Goal: Find specific fact: Find specific fact

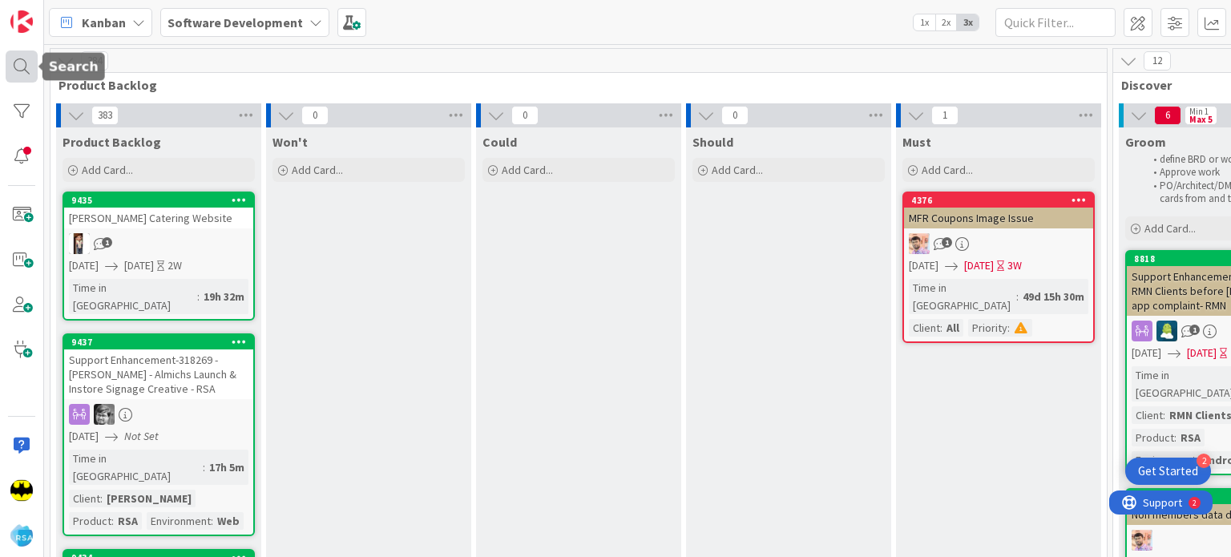
click at [16, 54] on div at bounding box center [22, 67] width 32 height 32
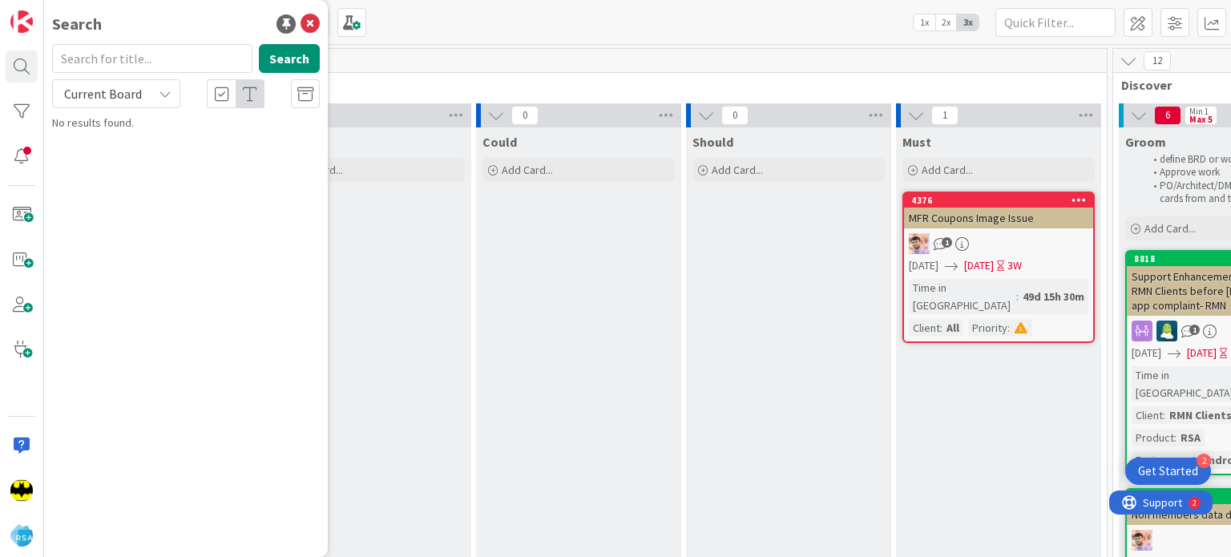
click at [106, 66] on input "text" at bounding box center [152, 58] width 200 height 29
type input "9375"
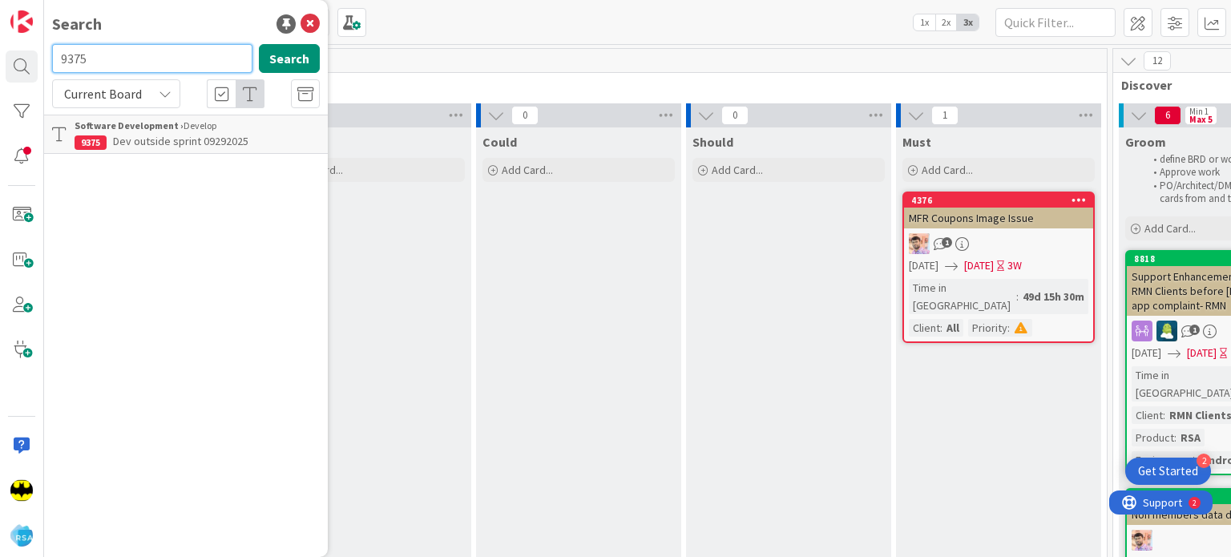
click at [106, 66] on input "9375" at bounding box center [152, 58] width 200 height 29
click at [107, 34] on div "Search" at bounding box center [186, 24] width 268 height 24
click at [111, 58] on input "text" at bounding box center [152, 58] width 200 height 29
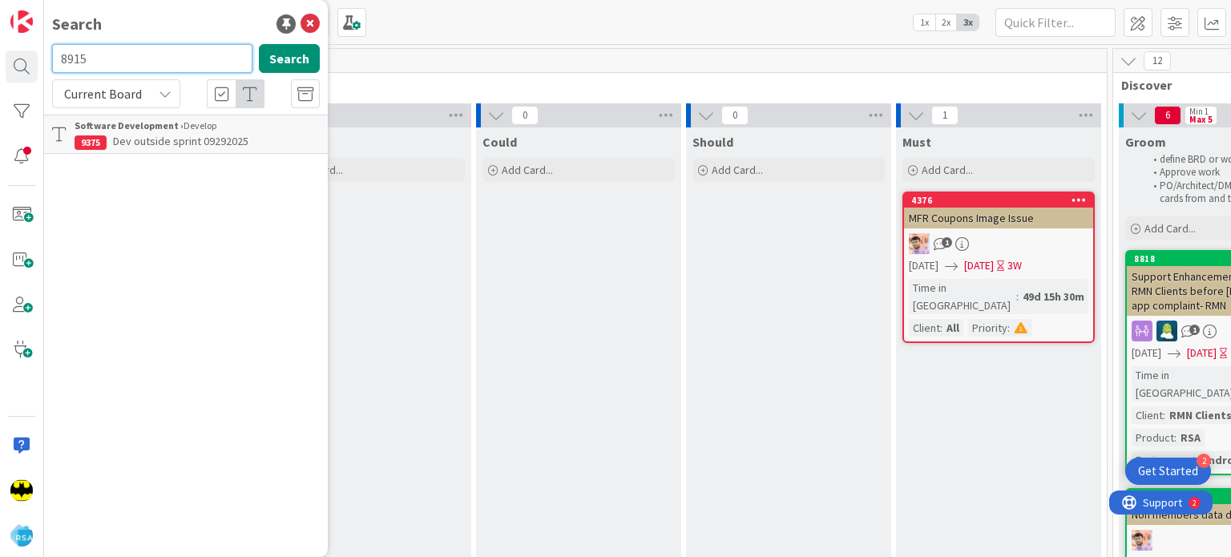
type input "8915"
click at [111, 58] on input "8915" at bounding box center [152, 58] width 200 height 29
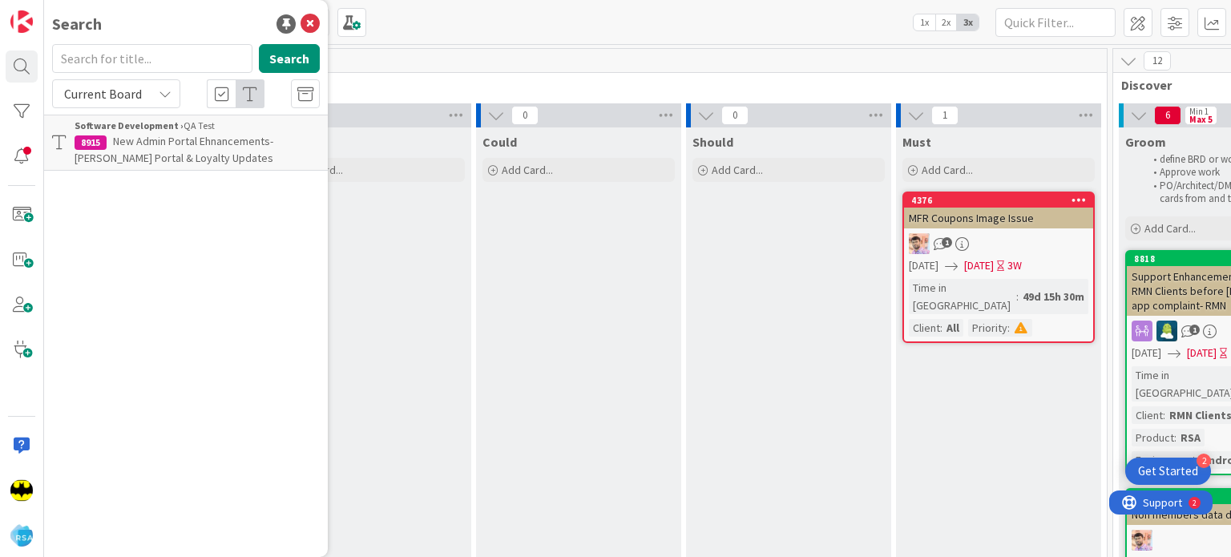
click at [124, 26] on div "Search" at bounding box center [186, 24] width 268 height 24
click at [162, 44] on input "text" at bounding box center [152, 58] width 200 height 29
type input "8651"
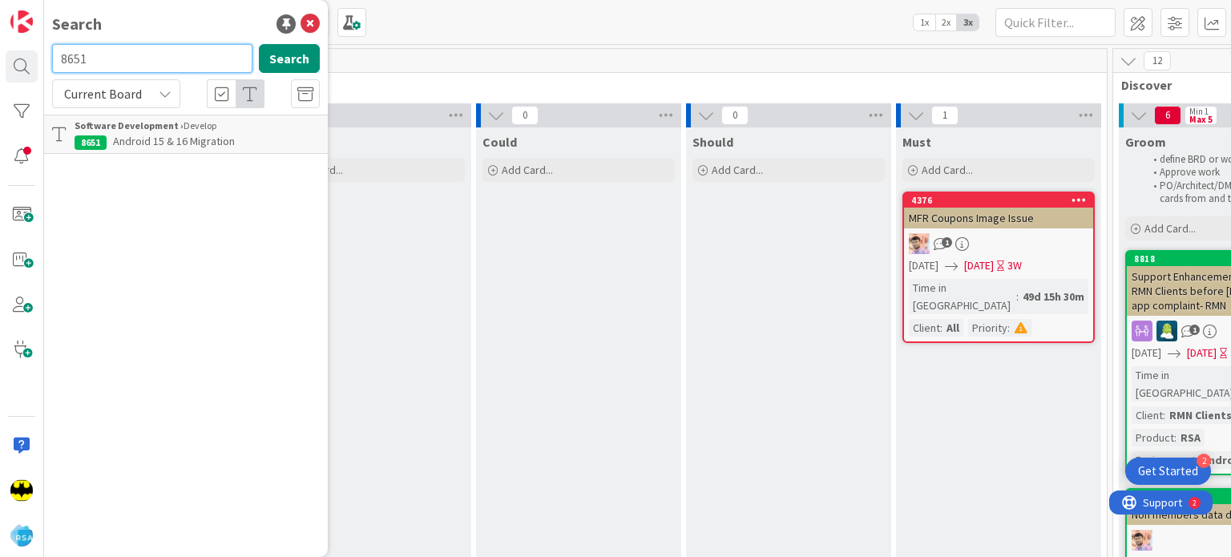
click at [162, 44] on input "8651" at bounding box center [152, 58] width 200 height 29
click at [162, 44] on input "9360" at bounding box center [152, 58] width 200 height 29
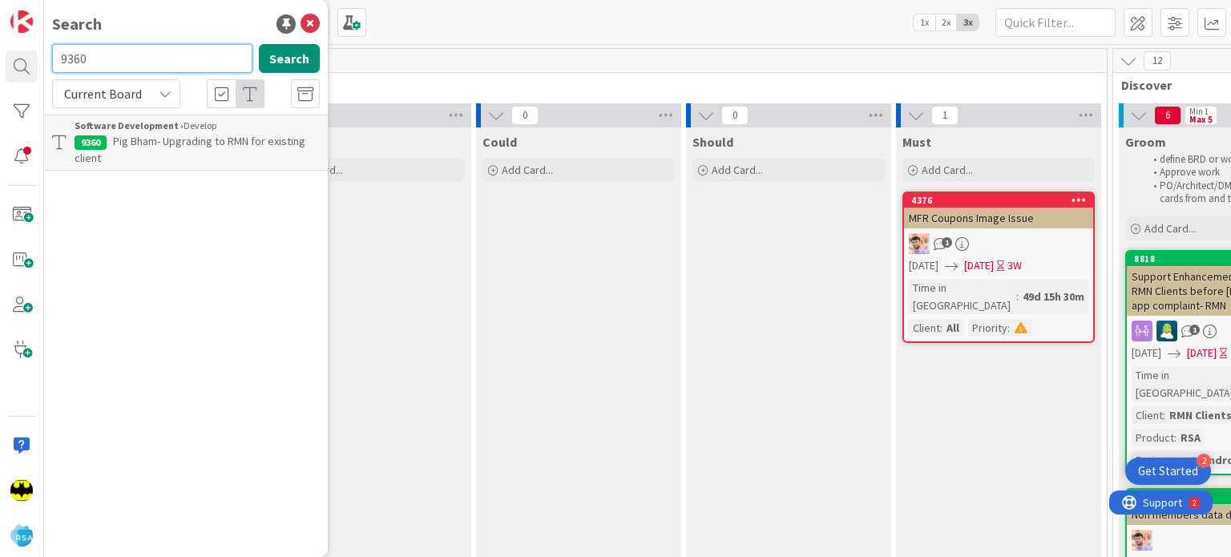
click at [162, 44] on input "9360" at bounding box center [152, 58] width 200 height 29
type input "8580"
click at [162, 44] on input "8580" at bounding box center [152, 58] width 200 height 29
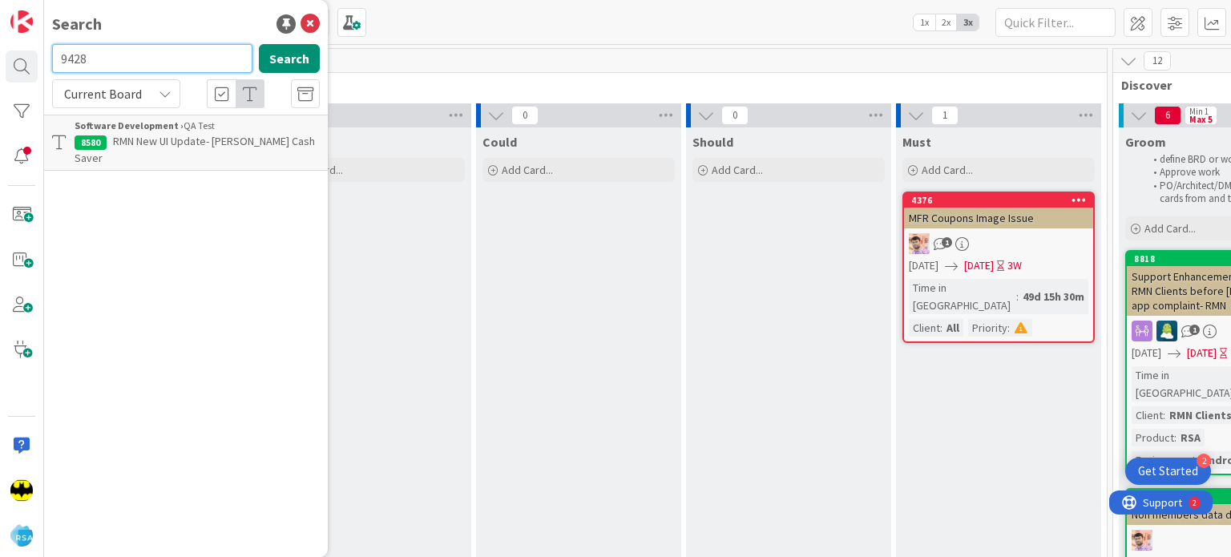
type input "9428"
click at [162, 44] on input "9428" at bounding box center [152, 58] width 200 height 29
click at [156, 18] on div "Search" at bounding box center [186, 24] width 268 height 24
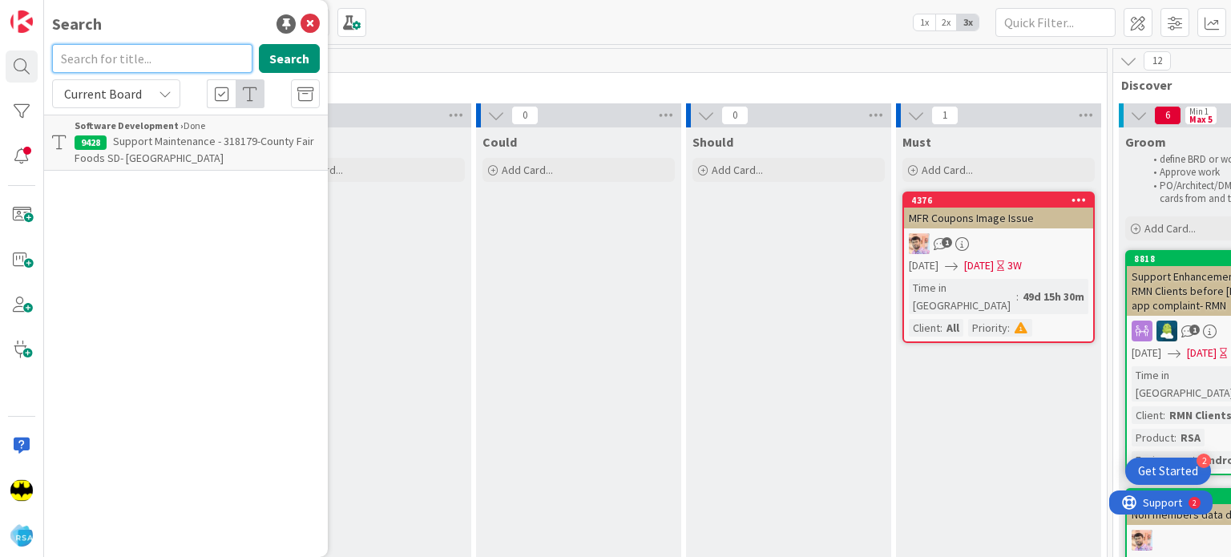
click at [152, 60] on input "text" at bounding box center [152, 58] width 200 height 29
type input "9245"
click at [152, 60] on input "9245" at bounding box center [152, 58] width 200 height 29
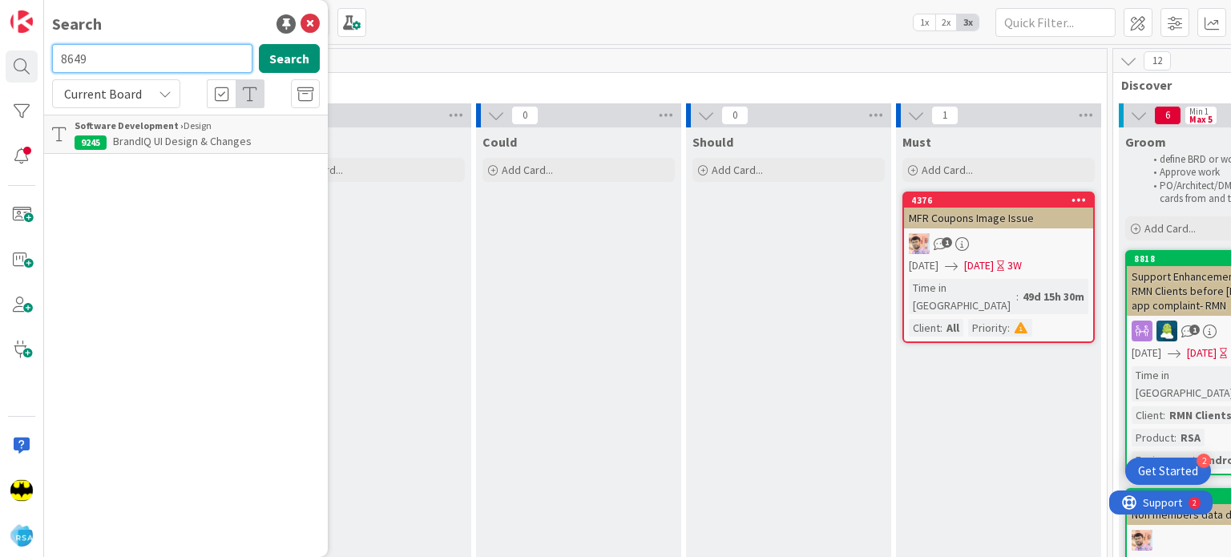
type input "8649"
click at [152, 60] on input "8649" at bounding box center [152, 58] width 200 height 29
click at [150, 25] on div "Search" at bounding box center [186, 24] width 268 height 24
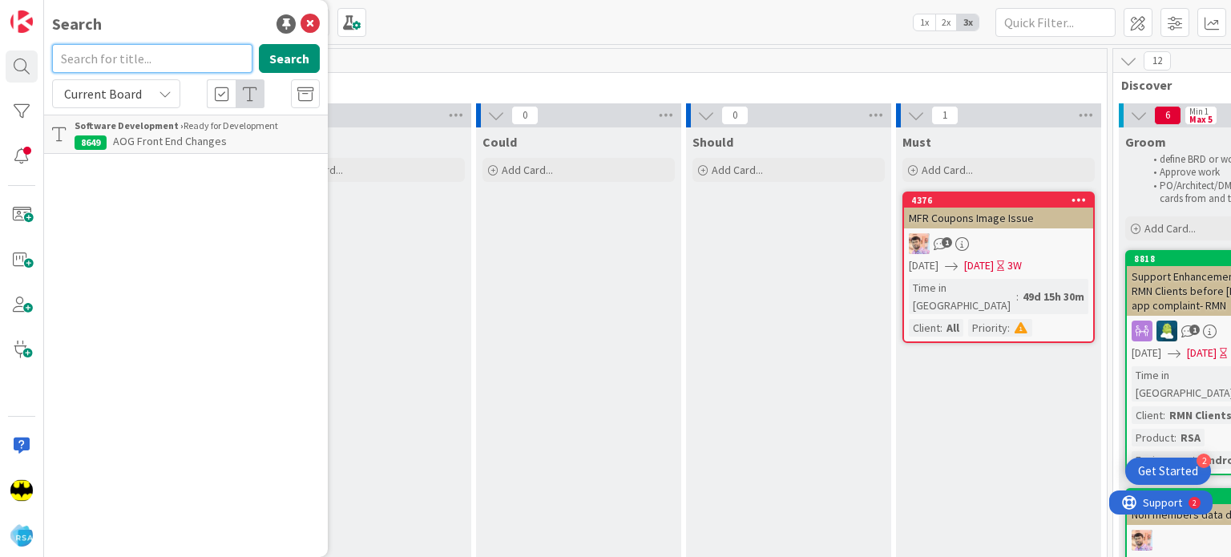
click at [148, 56] on input "text" at bounding box center [152, 58] width 200 height 29
click at [137, 56] on input "text" at bounding box center [152, 58] width 200 height 29
type input "9248"
click at [137, 56] on input "9248" at bounding box center [152, 58] width 200 height 29
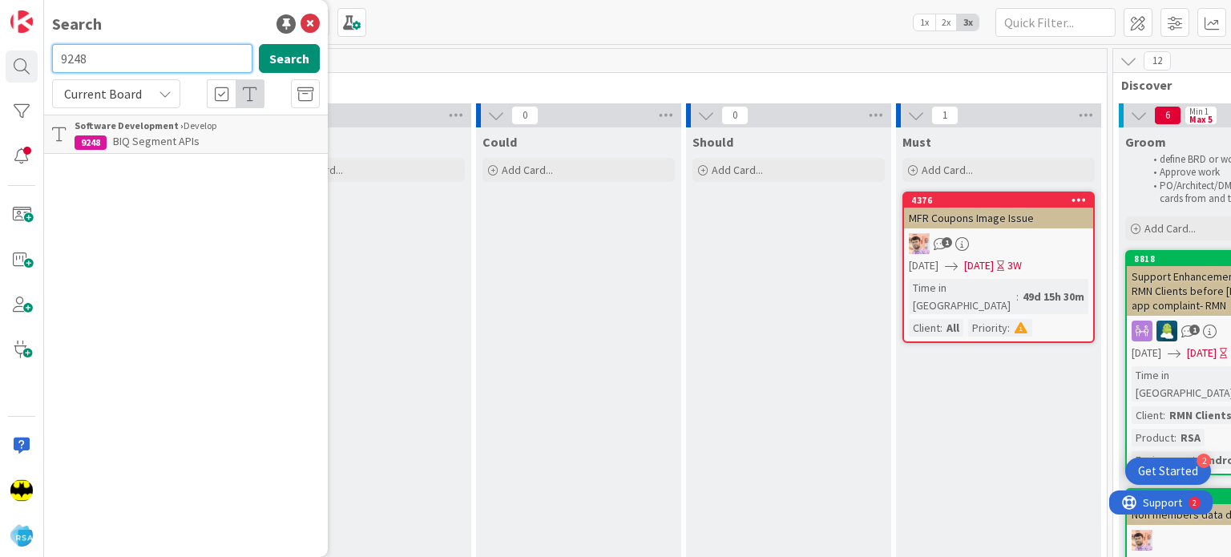
click at [137, 56] on input "9248" at bounding box center [152, 58] width 200 height 29
click at [137, 56] on input "text" at bounding box center [152, 58] width 200 height 29
type input "9127"
click at [137, 56] on input "9127" at bounding box center [152, 58] width 200 height 29
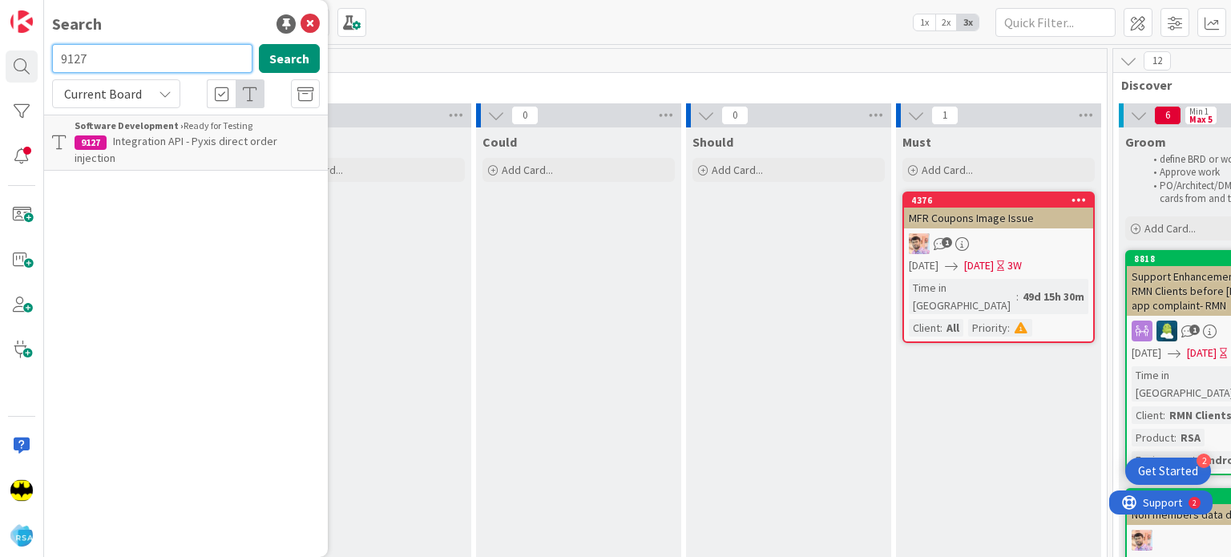
click at [137, 56] on input "9127" at bounding box center [152, 58] width 200 height 29
type input "8308"
click at [137, 56] on input "8308" at bounding box center [152, 58] width 200 height 29
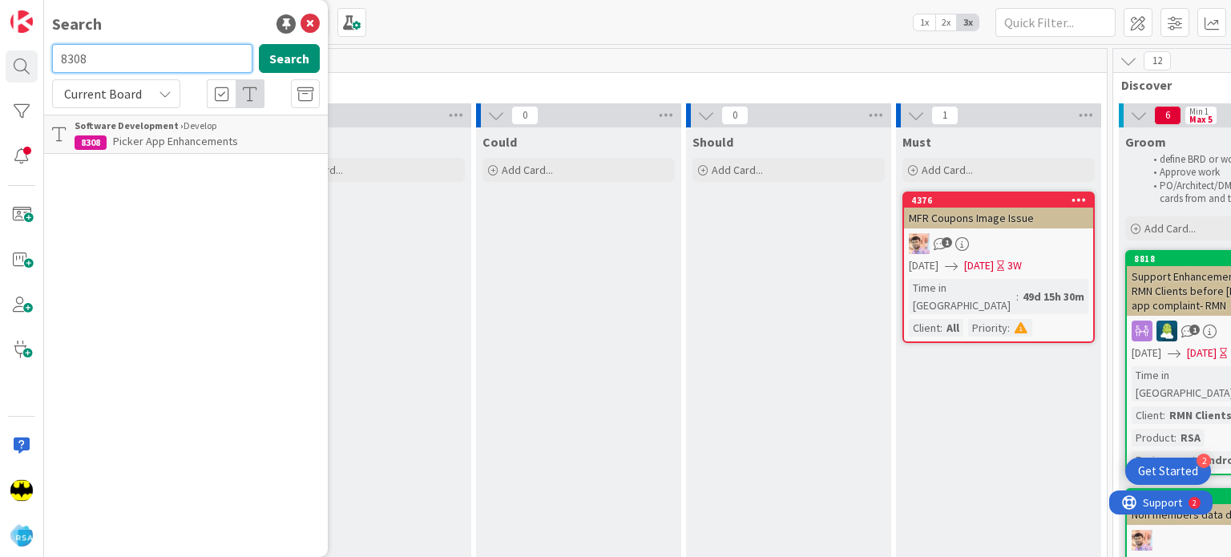
click at [137, 56] on input "8308" at bounding box center [152, 58] width 200 height 29
type input "9268"
click at [137, 56] on input "9268" at bounding box center [152, 58] width 200 height 29
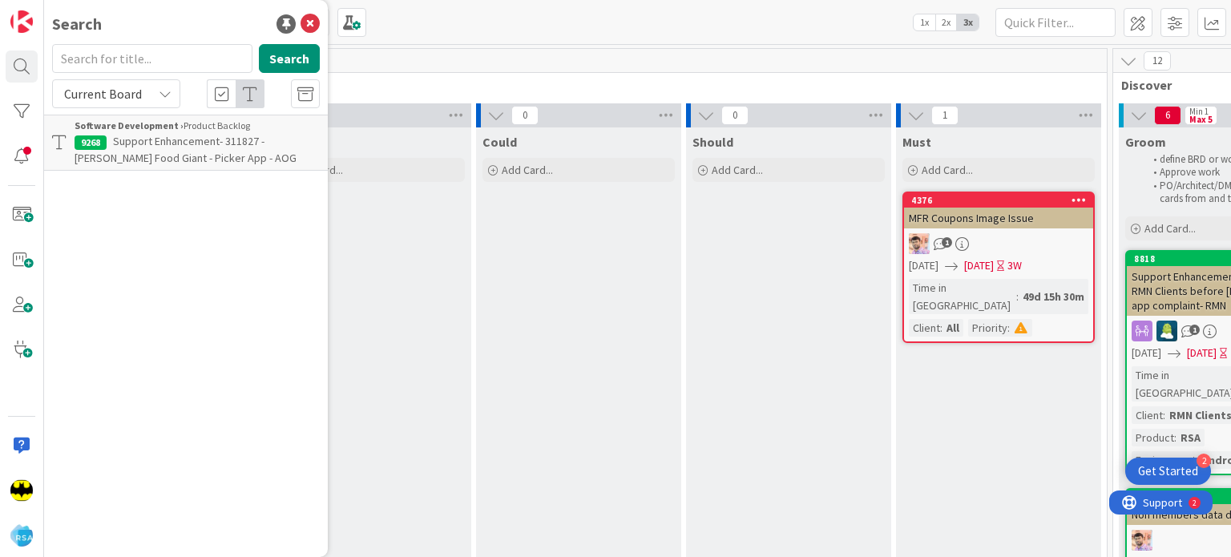
click at [144, 34] on div "Search" at bounding box center [186, 24] width 268 height 24
click at [123, 55] on input "text" at bounding box center [152, 58] width 200 height 29
type input "9275"
click at [123, 55] on input "9275" at bounding box center [152, 58] width 200 height 29
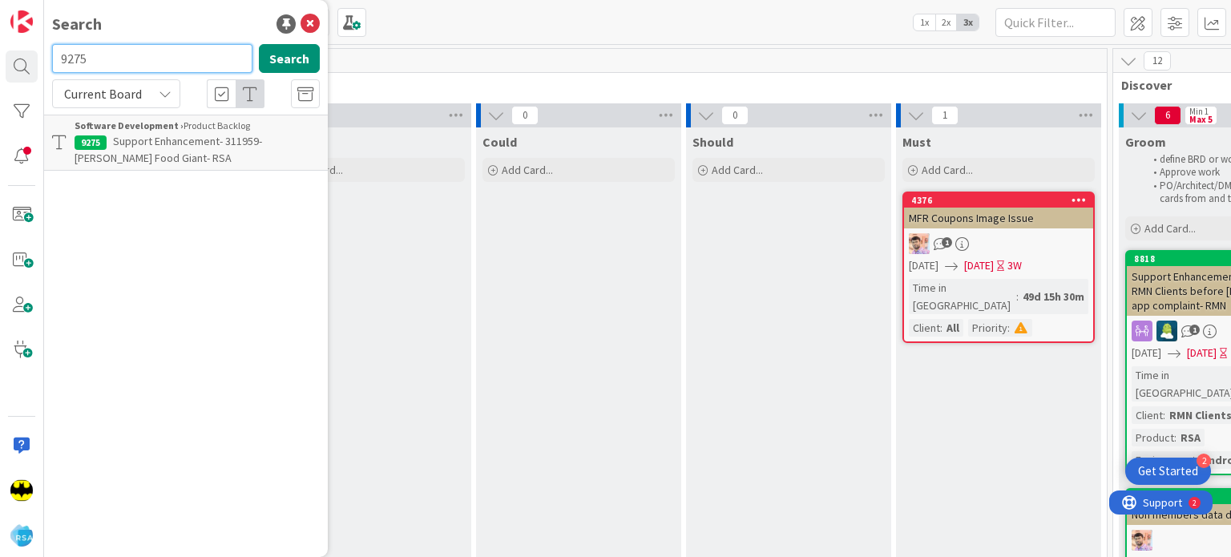
click at [123, 55] on input "9275" at bounding box center [152, 58] width 200 height 29
click at [145, 22] on div "Search" at bounding box center [186, 24] width 268 height 24
click at [151, 63] on input "text" at bounding box center [152, 58] width 200 height 29
click at [151, 63] on input "8580" at bounding box center [152, 58] width 200 height 29
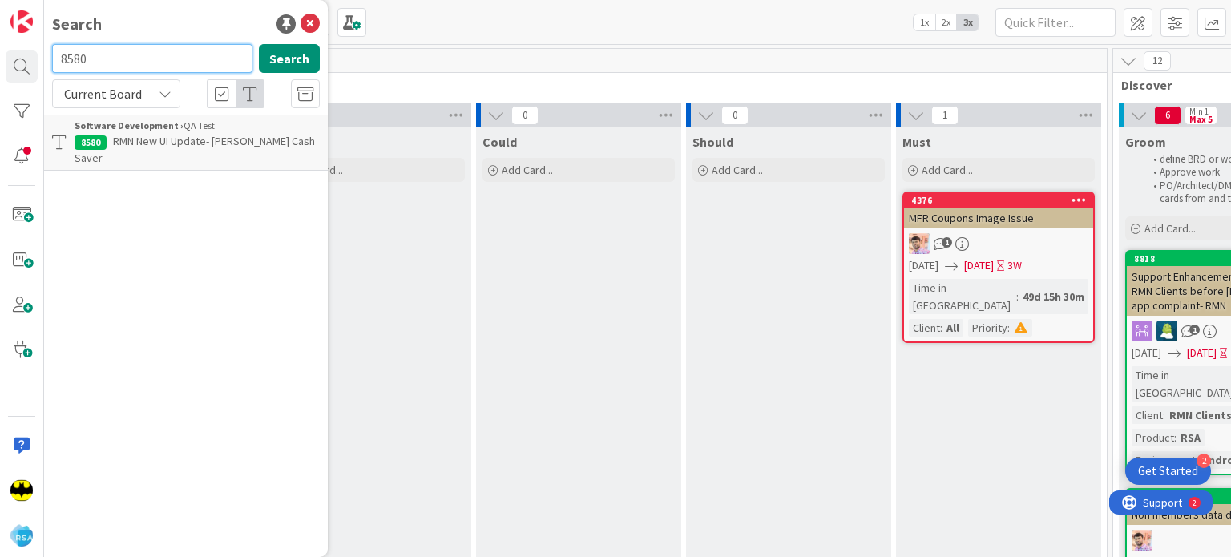
click at [151, 63] on input "8580" at bounding box center [152, 58] width 200 height 29
type input "9360"
click at [151, 63] on input "9360" at bounding box center [152, 58] width 200 height 29
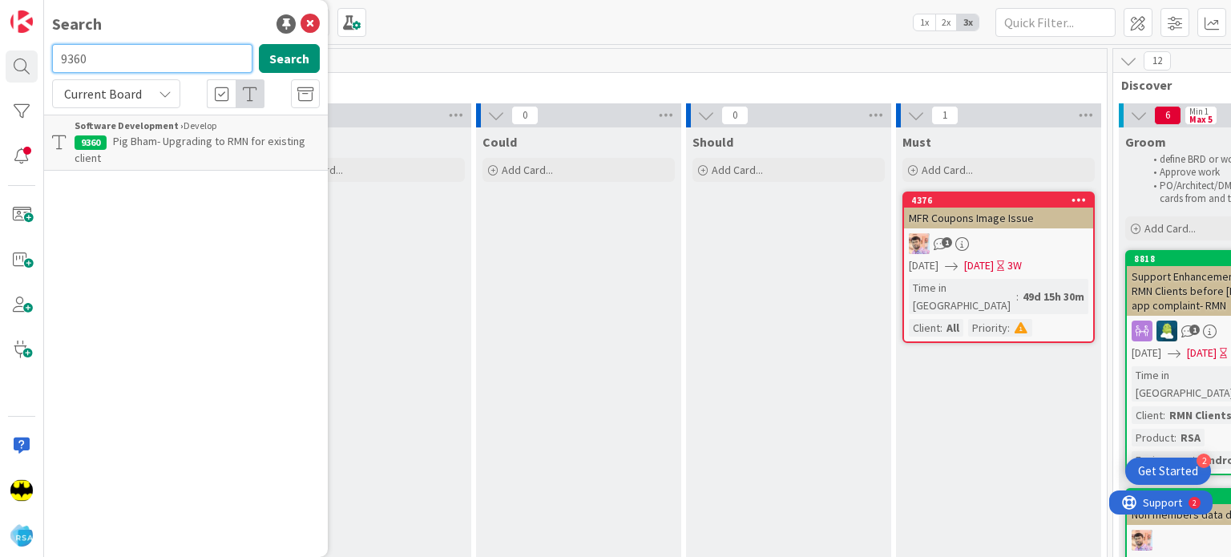
click at [151, 63] on input "9360" at bounding box center [152, 58] width 200 height 29
type input "9428"
click at [151, 63] on input "9428" at bounding box center [152, 58] width 200 height 29
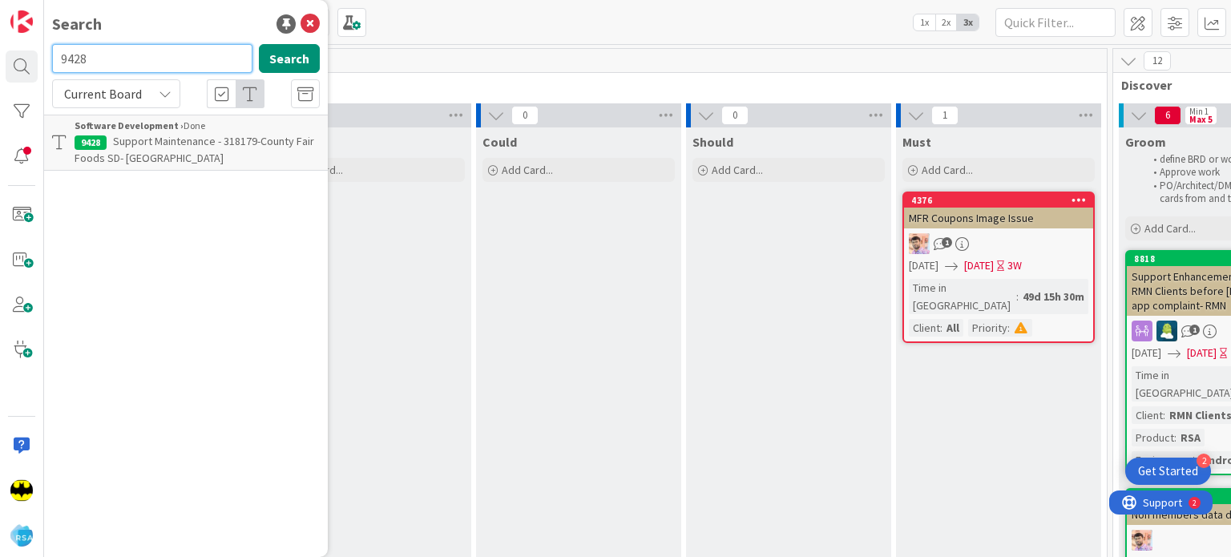
click at [151, 63] on input "9428" at bounding box center [152, 58] width 200 height 29
click at [168, 14] on div "Search" at bounding box center [186, 24] width 268 height 24
click at [165, 45] on input "text" at bounding box center [152, 58] width 200 height 29
click at [165, 45] on input "8580" at bounding box center [152, 58] width 200 height 29
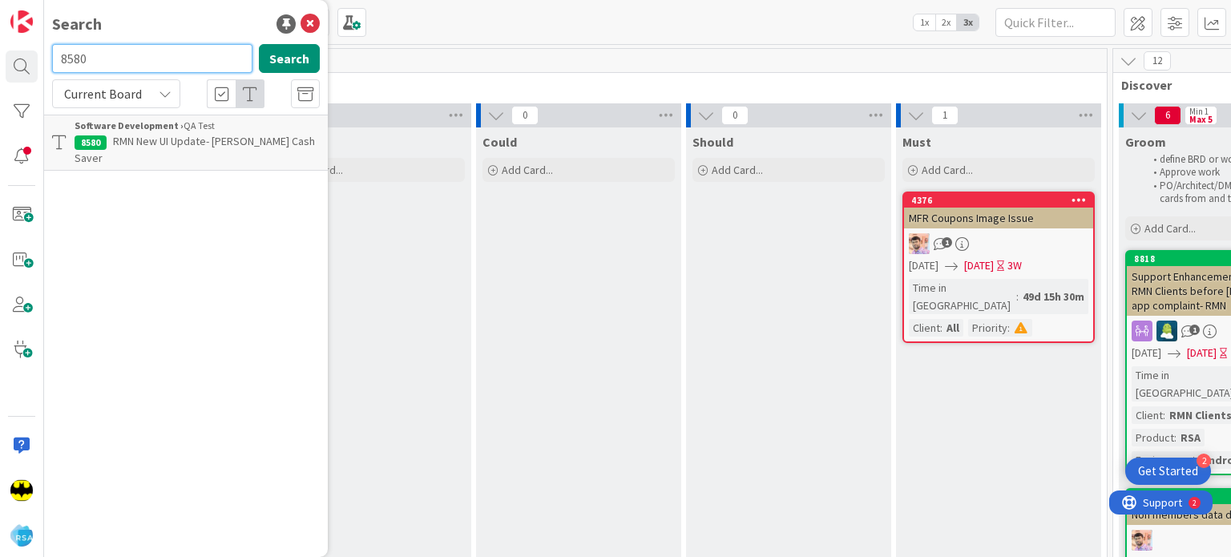
click at [165, 45] on input "8580" at bounding box center [152, 58] width 200 height 29
type input "9360"
click at [164, 60] on input "9360" at bounding box center [152, 58] width 200 height 29
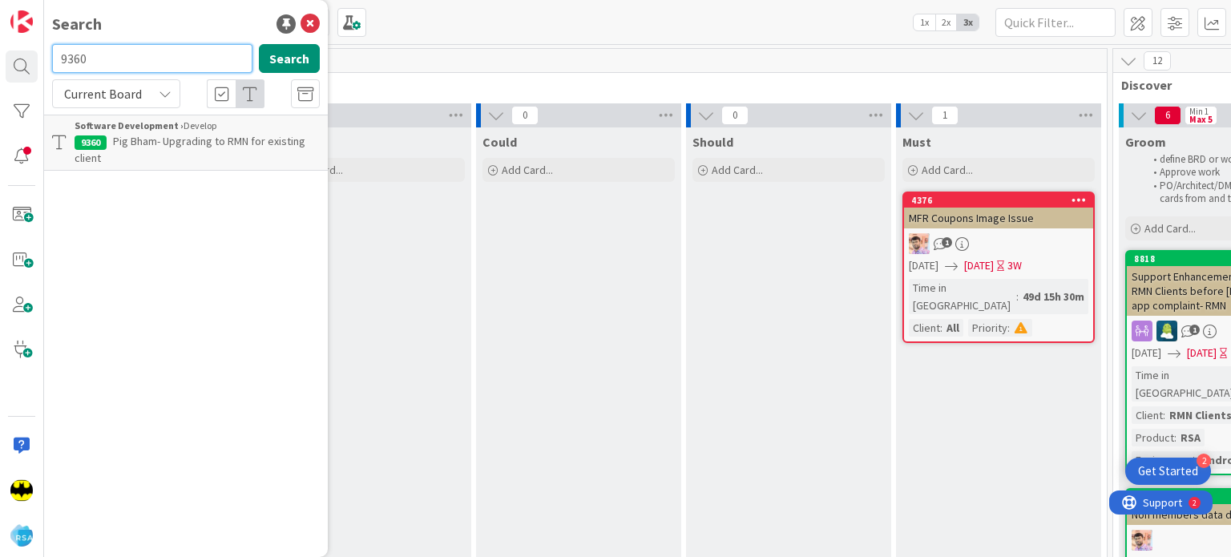
click at [164, 60] on input "9360" at bounding box center [152, 58] width 200 height 29
click at [164, 60] on input "9434" at bounding box center [152, 58] width 200 height 29
type input "9435"
click at [164, 60] on input "9435" at bounding box center [152, 58] width 200 height 29
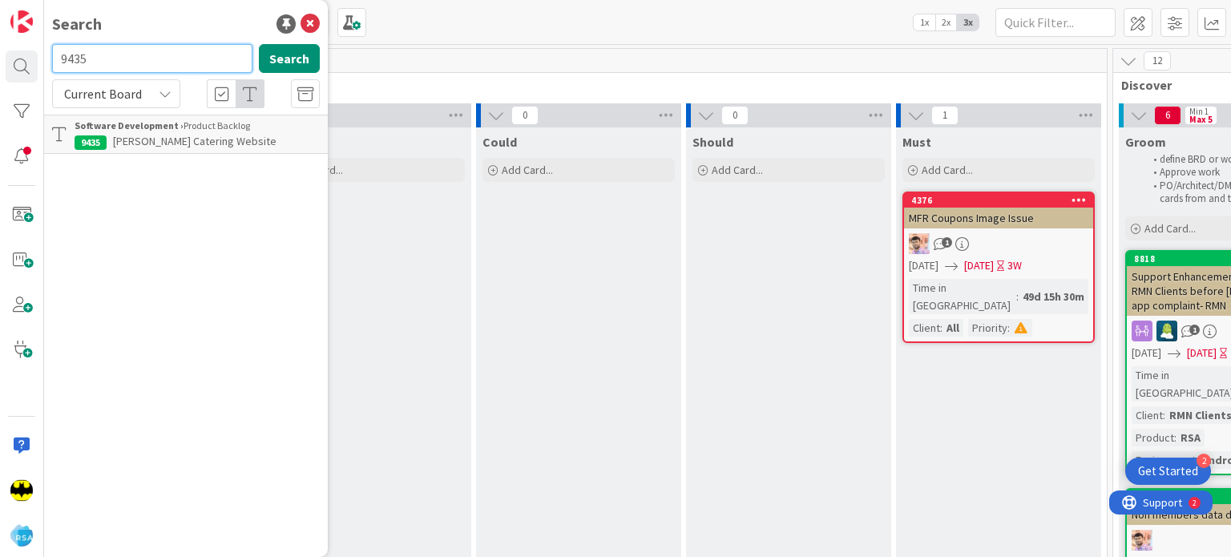
click at [164, 60] on input "9435" at bounding box center [152, 58] width 200 height 29
click at [172, 28] on div "Search" at bounding box center [186, 24] width 268 height 24
click at [170, 51] on input "text" at bounding box center [152, 58] width 200 height 29
type input "8265"
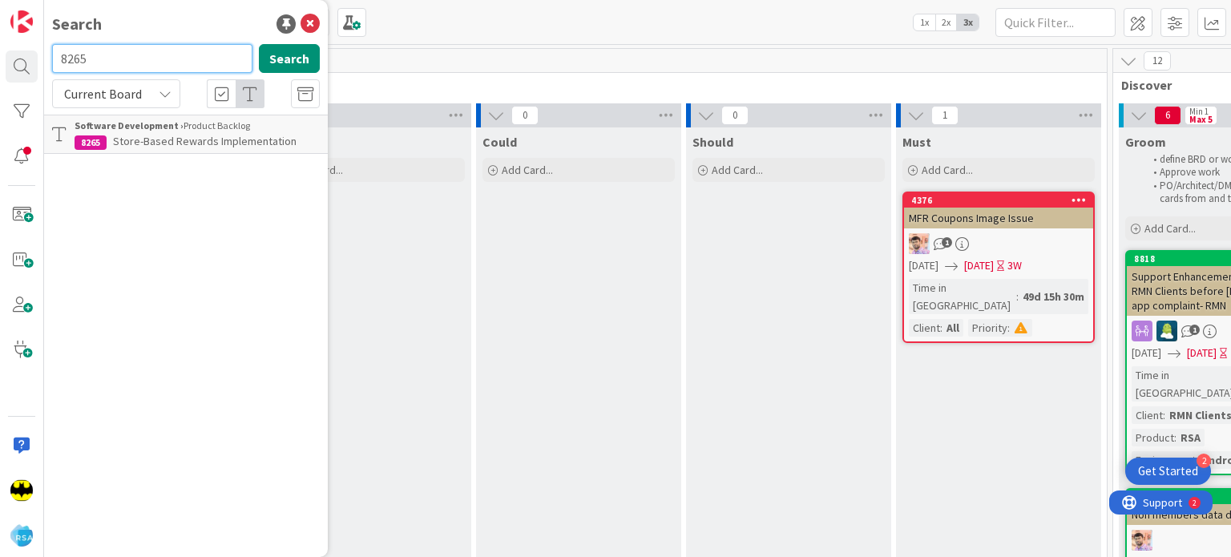
click at [170, 51] on input "8265" at bounding box center [152, 58] width 200 height 29
click at [176, 47] on input "text" at bounding box center [152, 58] width 200 height 29
type input "9275"
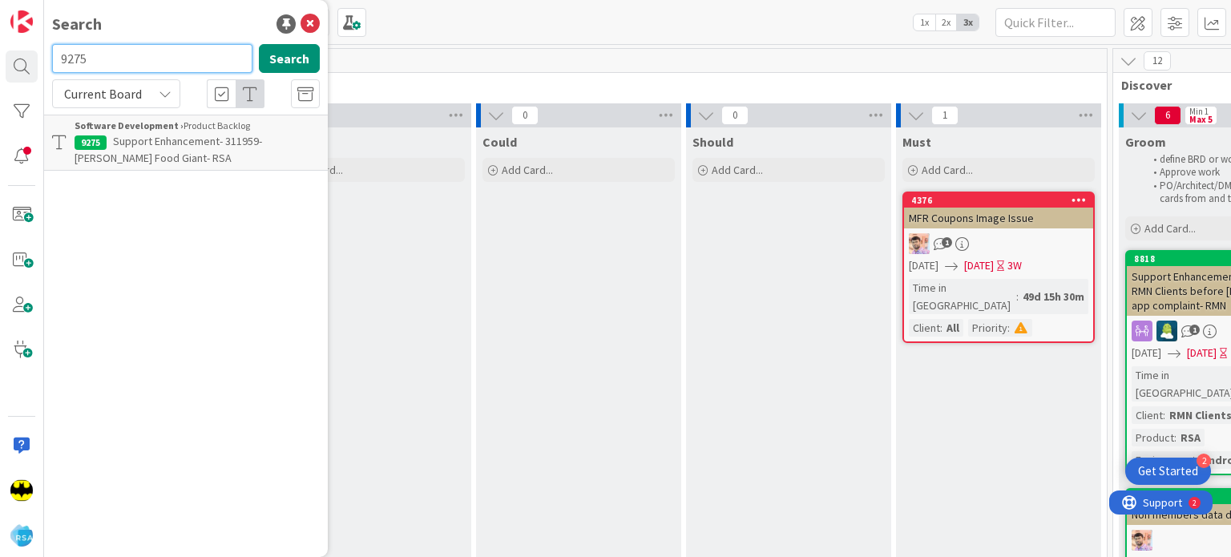
click at [176, 47] on input "9275" at bounding box center [152, 58] width 200 height 29
type input "8651"
click at [179, 53] on input "8651" at bounding box center [152, 58] width 200 height 29
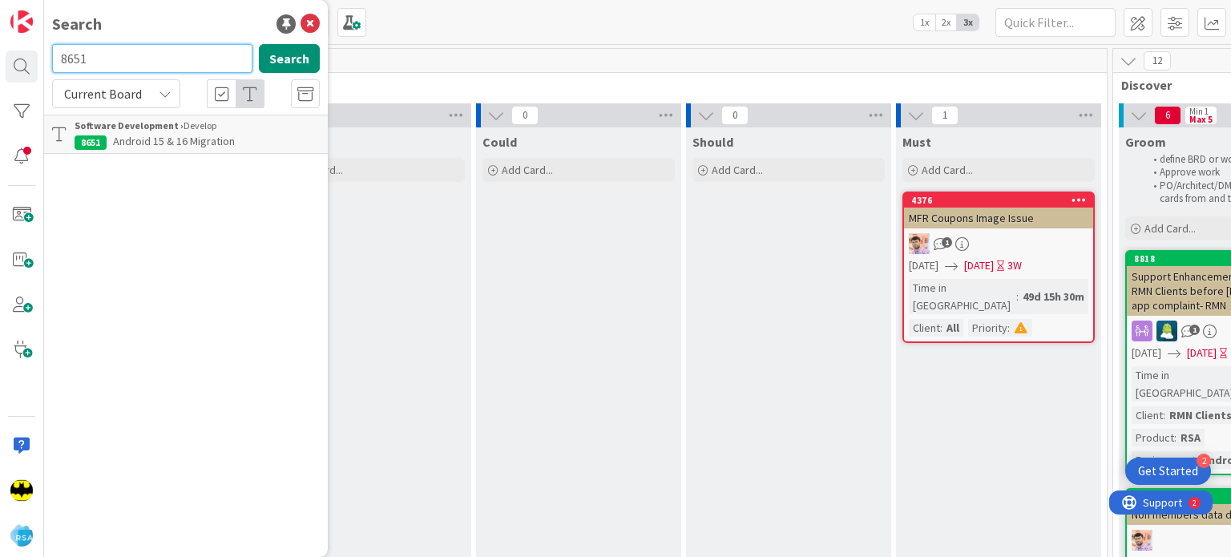
click at [179, 53] on input "8651" at bounding box center [152, 58] width 200 height 29
